Goal: Information Seeking & Learning: Learn about a topic

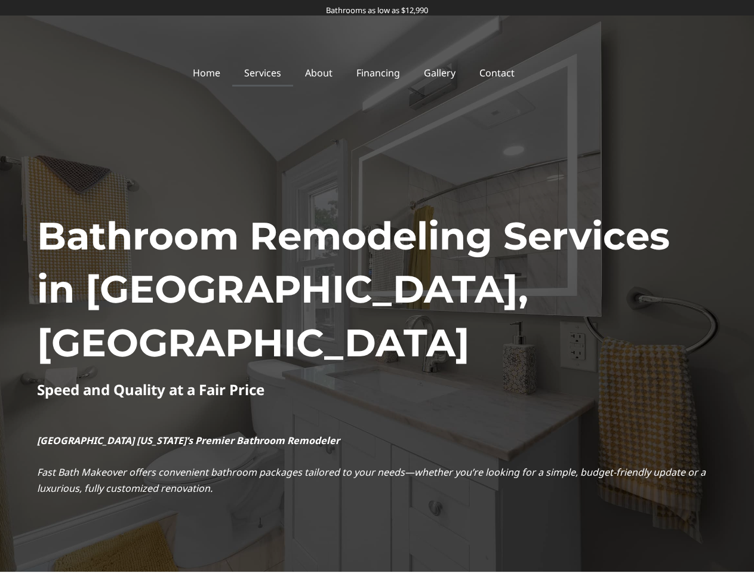
click at [376, 286] on h1 "Bathroom Remodeling Services in [GEOGRAPHIC_DATA], [GEOGRAPHIC_DATA]" at bounding box center [377, 289] width 680 height 160
